Goal: Task Accomplishment & Management: Manage account settings

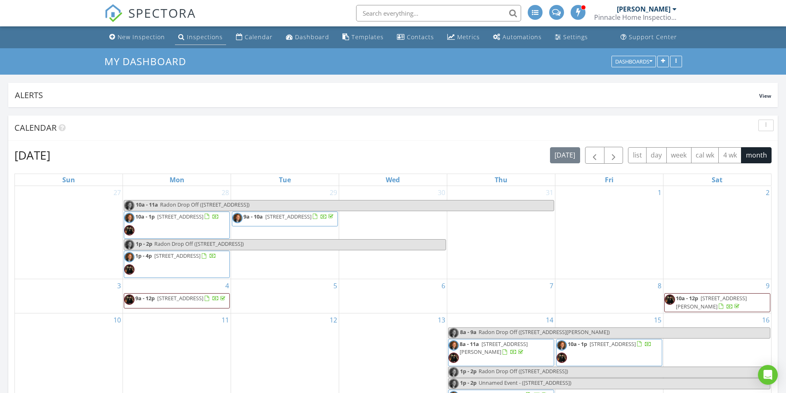
click at [201, 39] on div "Inspections" at bounding box center [205, 37] width 36 height 8
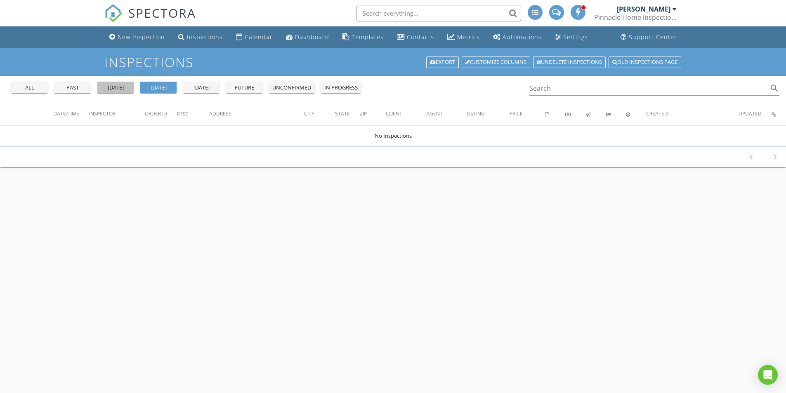
click at [105, 87] on div "[DATE]" at bounding box center [116, 88] width 30 height 8
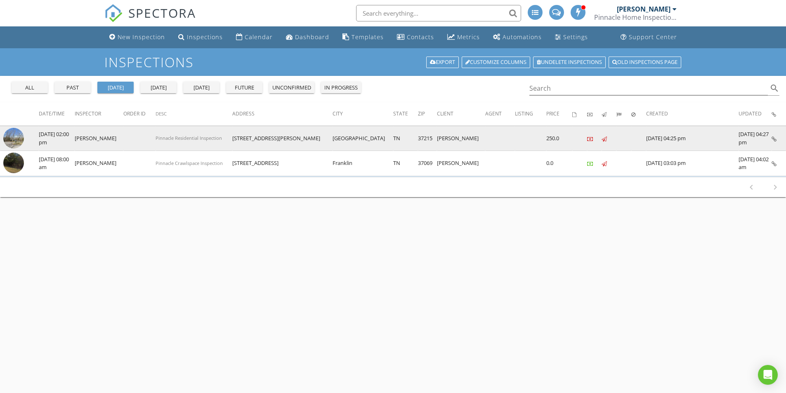
click at [10, 139] on img at bounding box center [13, 138] width 21 height 21
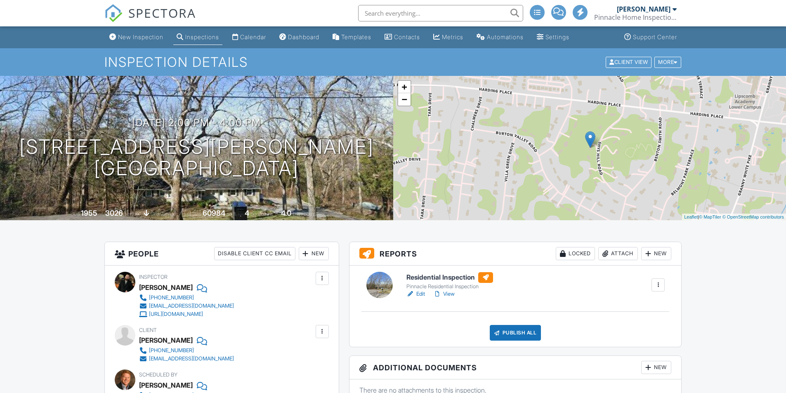
click at [418, 293] on link "Edit" at bounding box center [416, 294] width 19 height 8
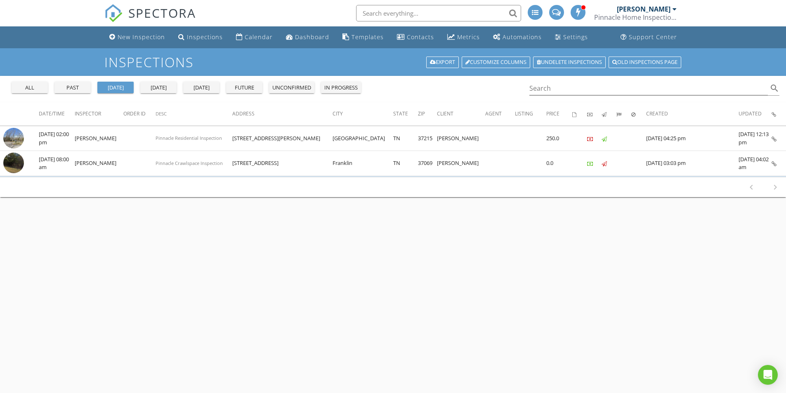
click at [74, 88] on div "past" at bounding box center [73, 88] width 30 height 8
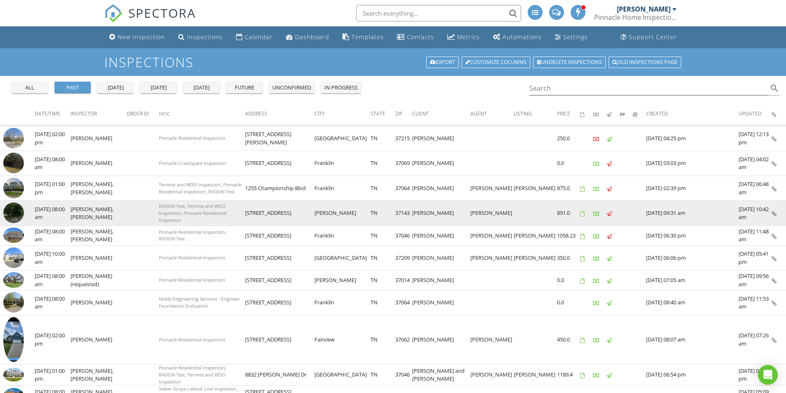
click at [13, 212] on img at bounding box center [13, 213] width 21 height 21
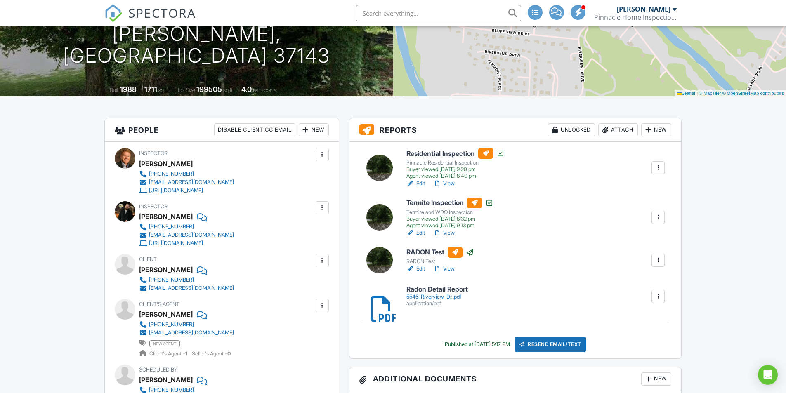
click at [422, 183] on link "Edit" at bounding box center [416, 184] width 19 height 8
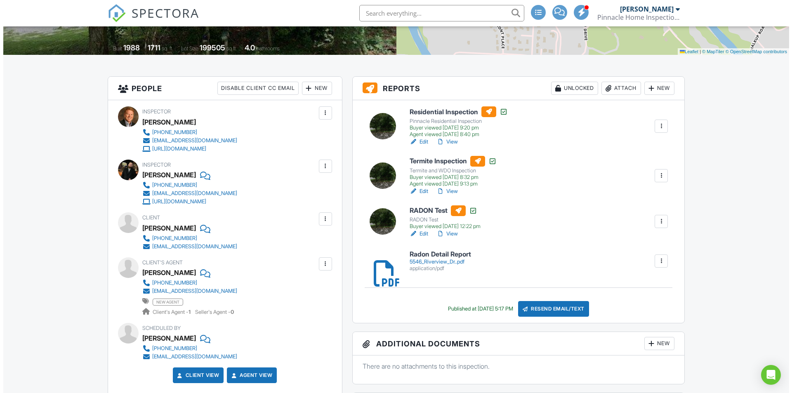
scroll to position [165, 0]
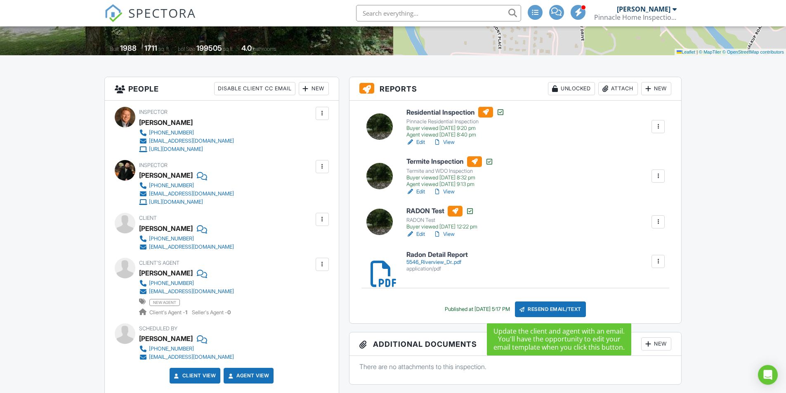
click at [565, 309] on div "Resend Email/Text" at bounding box center [550, 310] width 71 height 16
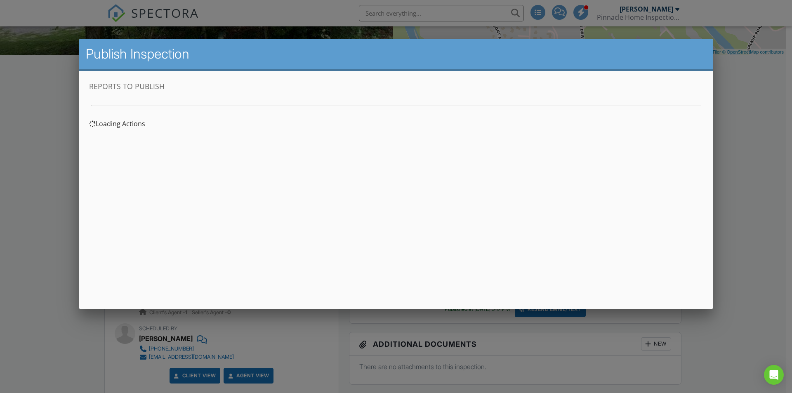
scroll to position [0, 0]
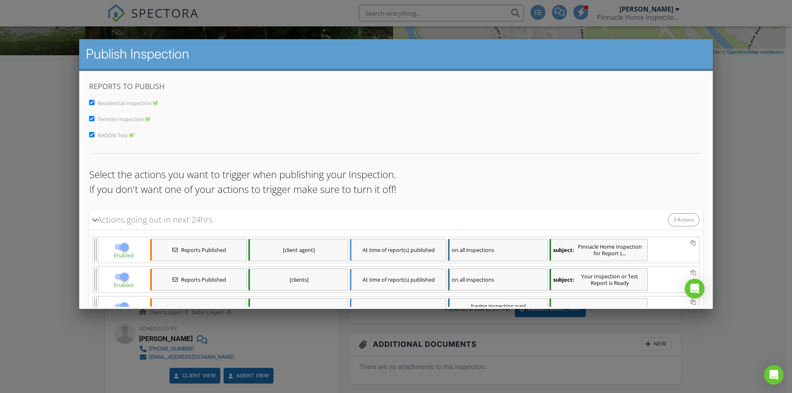
click at [92, 118] on input "Termite Inspection" at bounding box center [91, 118] width 5 height 5
checkbox input "false"
click at [92, 134] on input "RADON Test" at bounding box center [91, 134] width 5 height 5
checkbox input "false"
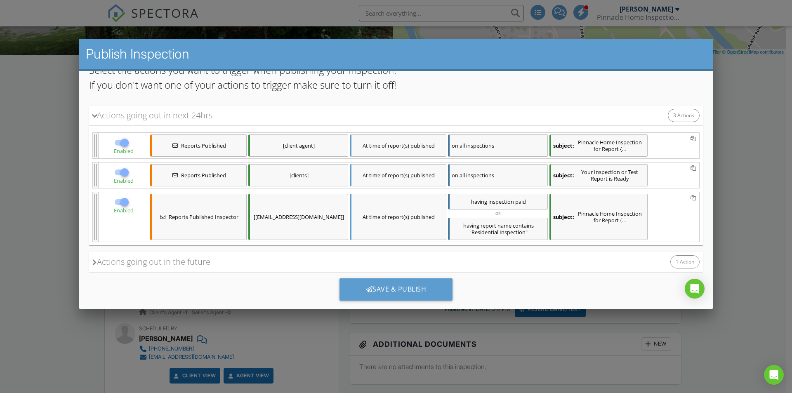
scroll to position [121, 0]
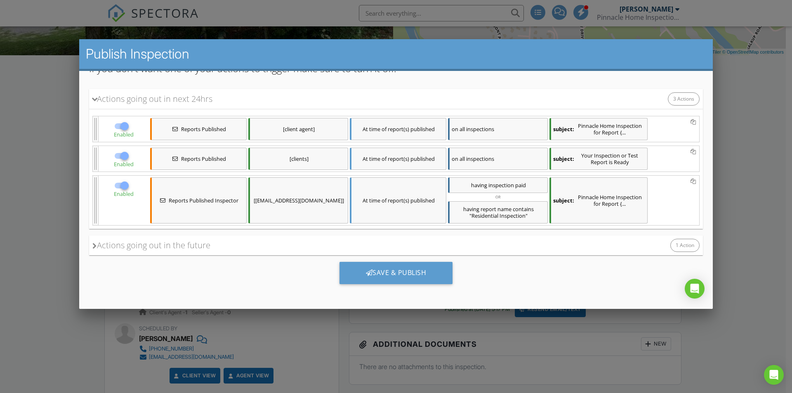
click at [120, 187] on div at bounding box center [125, 186] width 14 height 14
checkbox input "false"
click at [319, 156] on div "[clients]" at bounding box center [298, 159] width 100 height 22
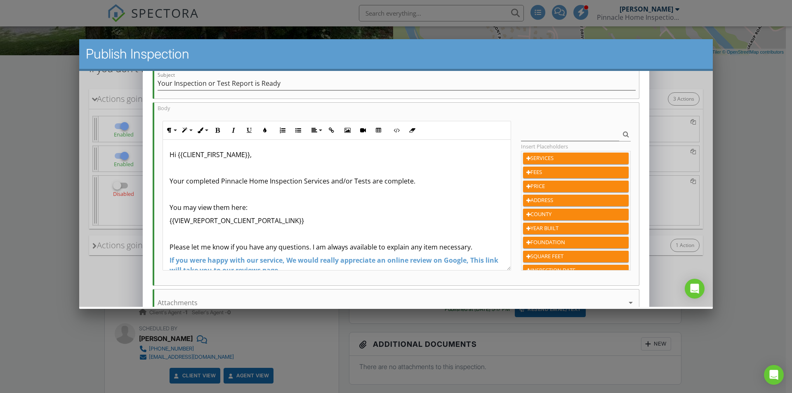
scroll to position [124, 0]
drag, startPoint x: 167, startPoint y: 179, endPoint x: 433, endPoint y: 190, distance: 265.6
click at [433, 190] on div "Hi {{CLIENT_FIRST_NAME}}, Your completed Pinnacle Home Inspection Services and/…" at bounding box center [337, 239] width 348 height 198
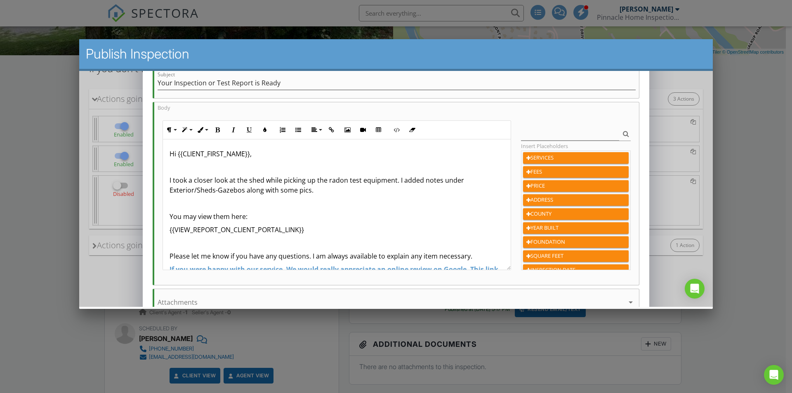
scroll to position [0, 0]
drag, startPoint x: 320, startPoint y: 189, endPoint x: 163, endPoint y: 181, distance: 157.1
click at [163, 181] on div "Hi {{CLIENT_FIRST_NAME}}, I took a closer look at the shed while picking up the…" at bounding box center [337, 244] width 348 height 208
copy p "I took a closer look at the shed while picking up the radon test equipment. I a…"
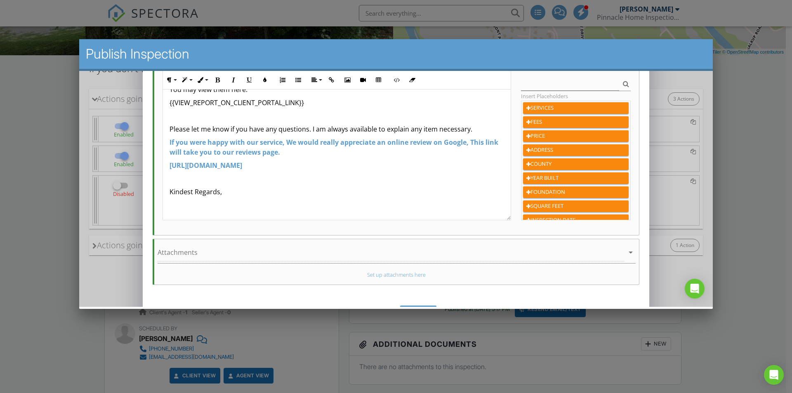
scroll to position [198, 0]
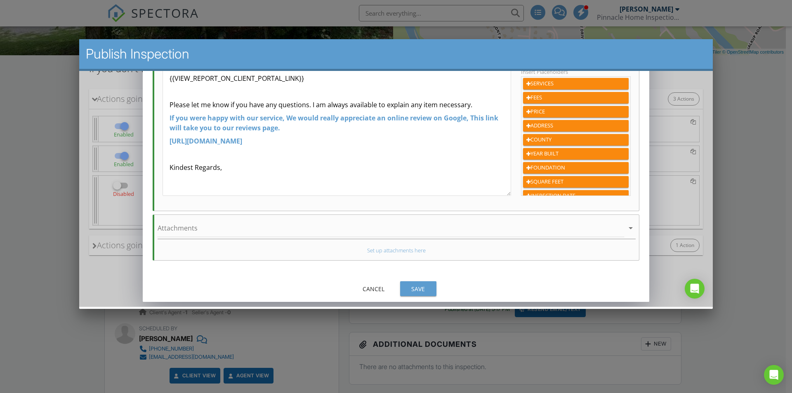
click at [419, 289] on div "Save" at bounding box center [418, 289] width 23 height 9
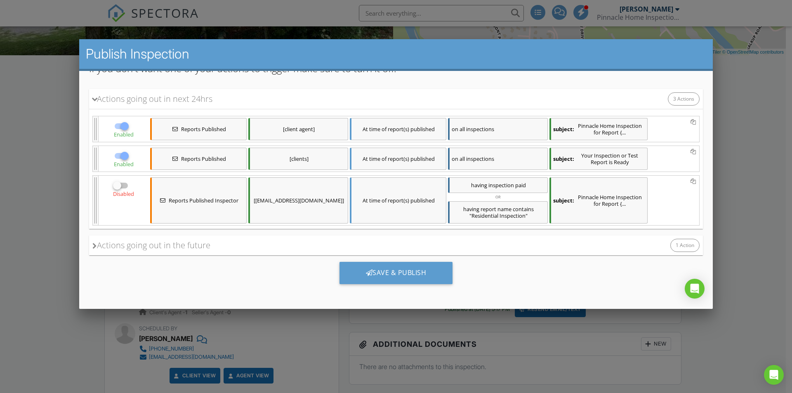
click at [318, 131] on div "[client agent]" at bounding box center [298, 129] width 100 height 22
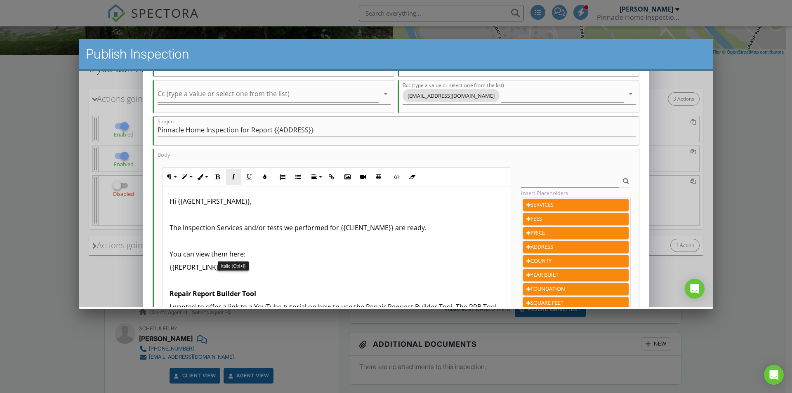
scroll to position [83, 0]
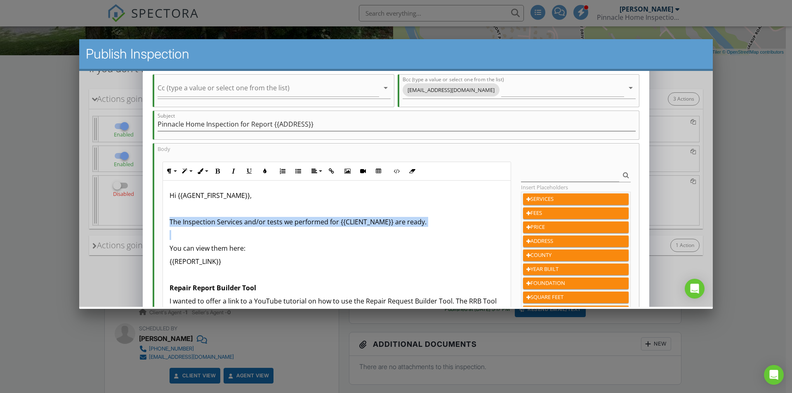
drag, startPoint x: 165, startPoint y: 222, endPoint x: 457, endPoint y: 229, distance: 292.3
click at [457, 229] on div "Hi {{AGENT_FIRST_NAME}}, The Inspection Services and/or tests we performed for …" at bounding box center [337, 311] width 348 height 261
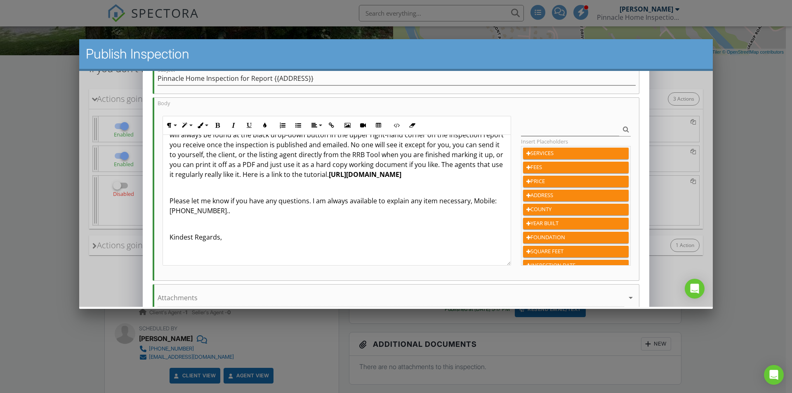
scroll to position [198, 0]
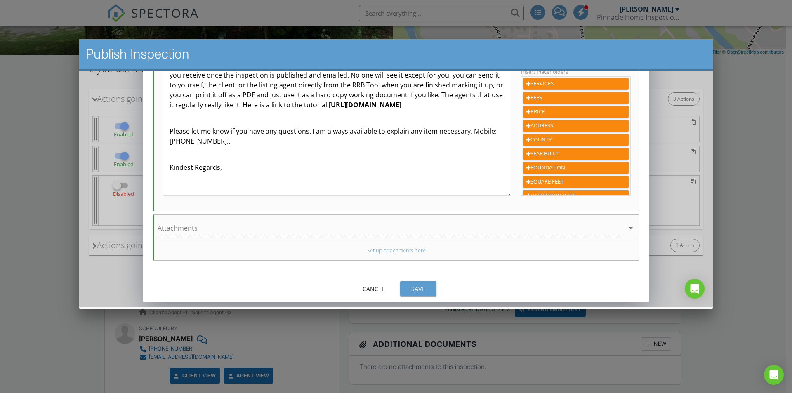
click at [421, 289] on div "Save" at bounding box center [418, 289] width 23 height 9
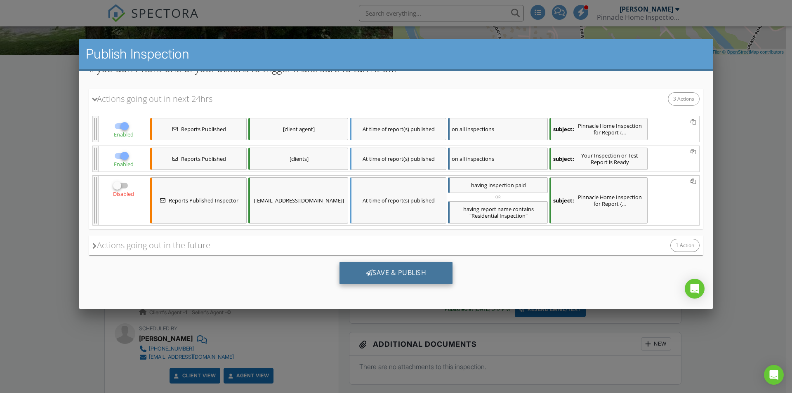
click at [393, 271] on div "Save & Publish" at bounding box center [397, 273] width 114 height 22
